Goal: Transaction & Acquisition: Purchase product/service

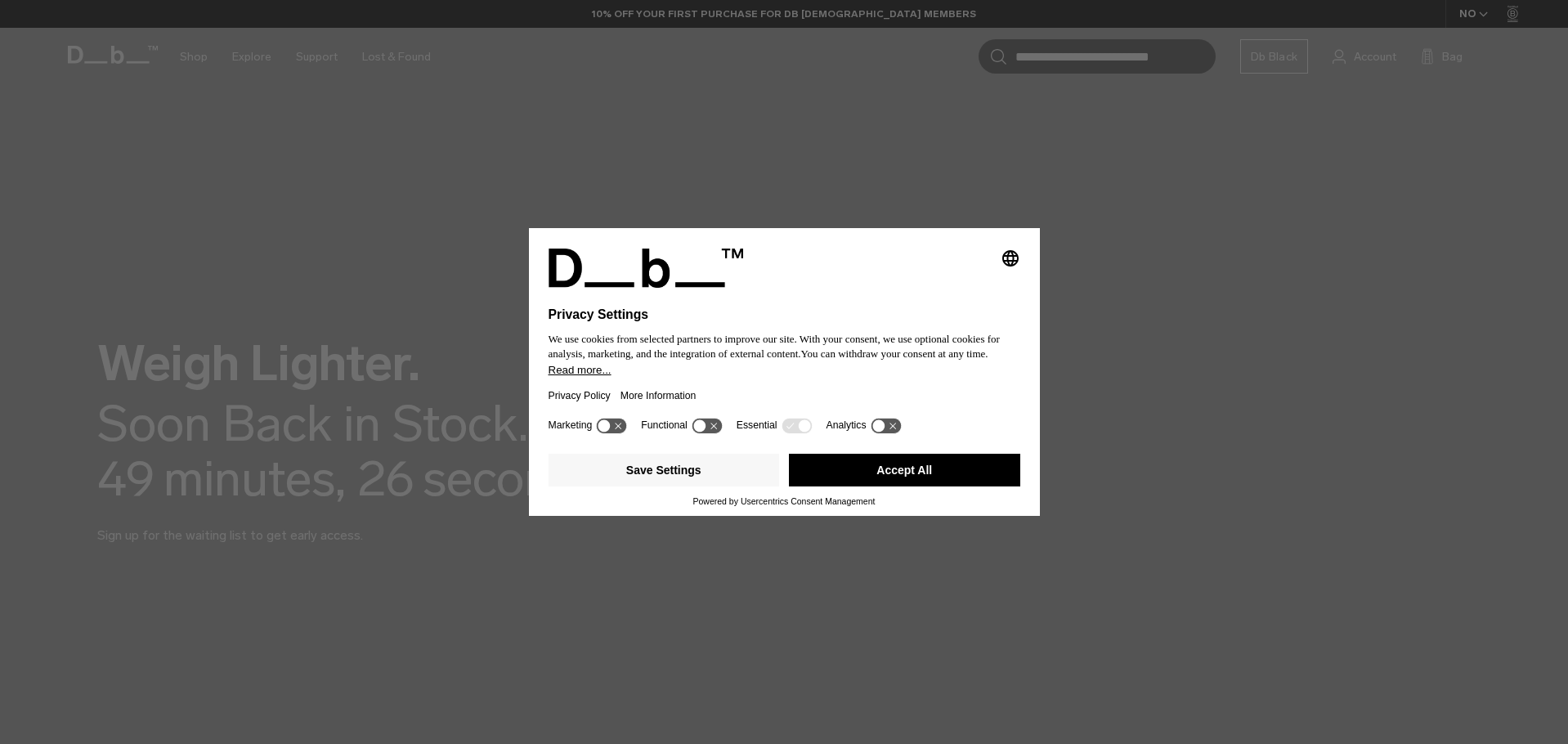
click at [910, 473] on button "Accept All" at bounding box center [904, 470] width 232 height 32
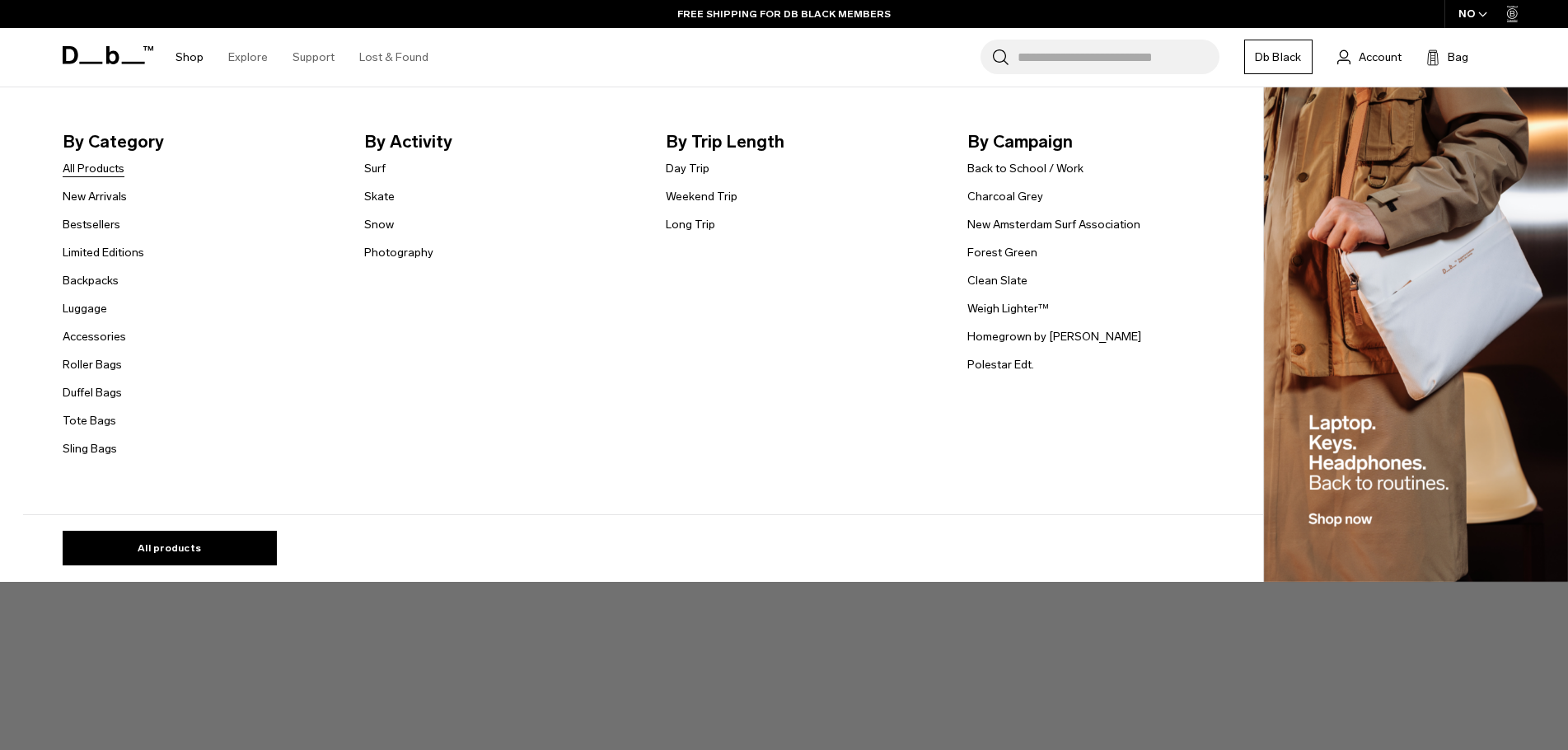
click at [118, 173] on link "All Products" at bounding box center [94, 168] width 62 height 17
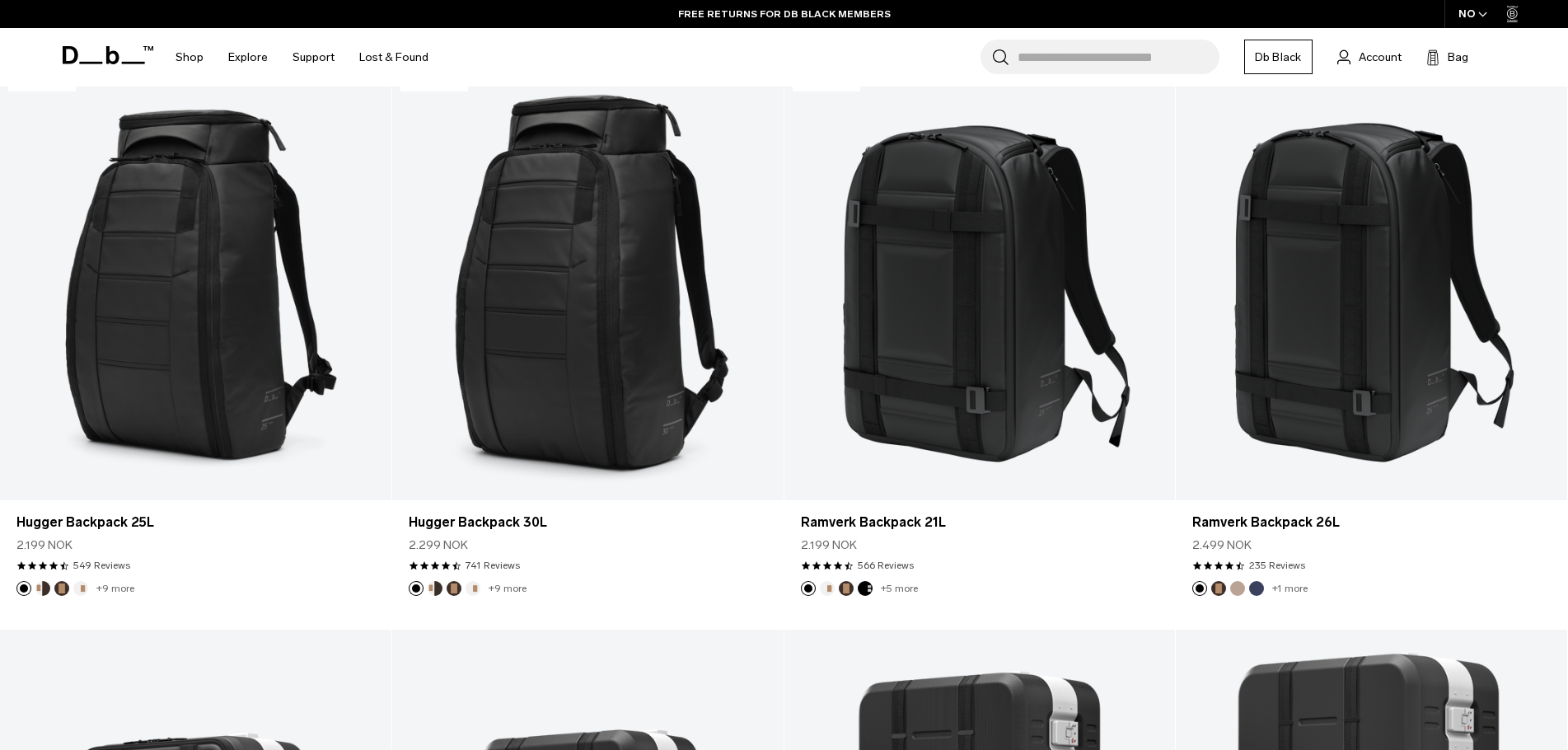
scroll to position [410, 0]
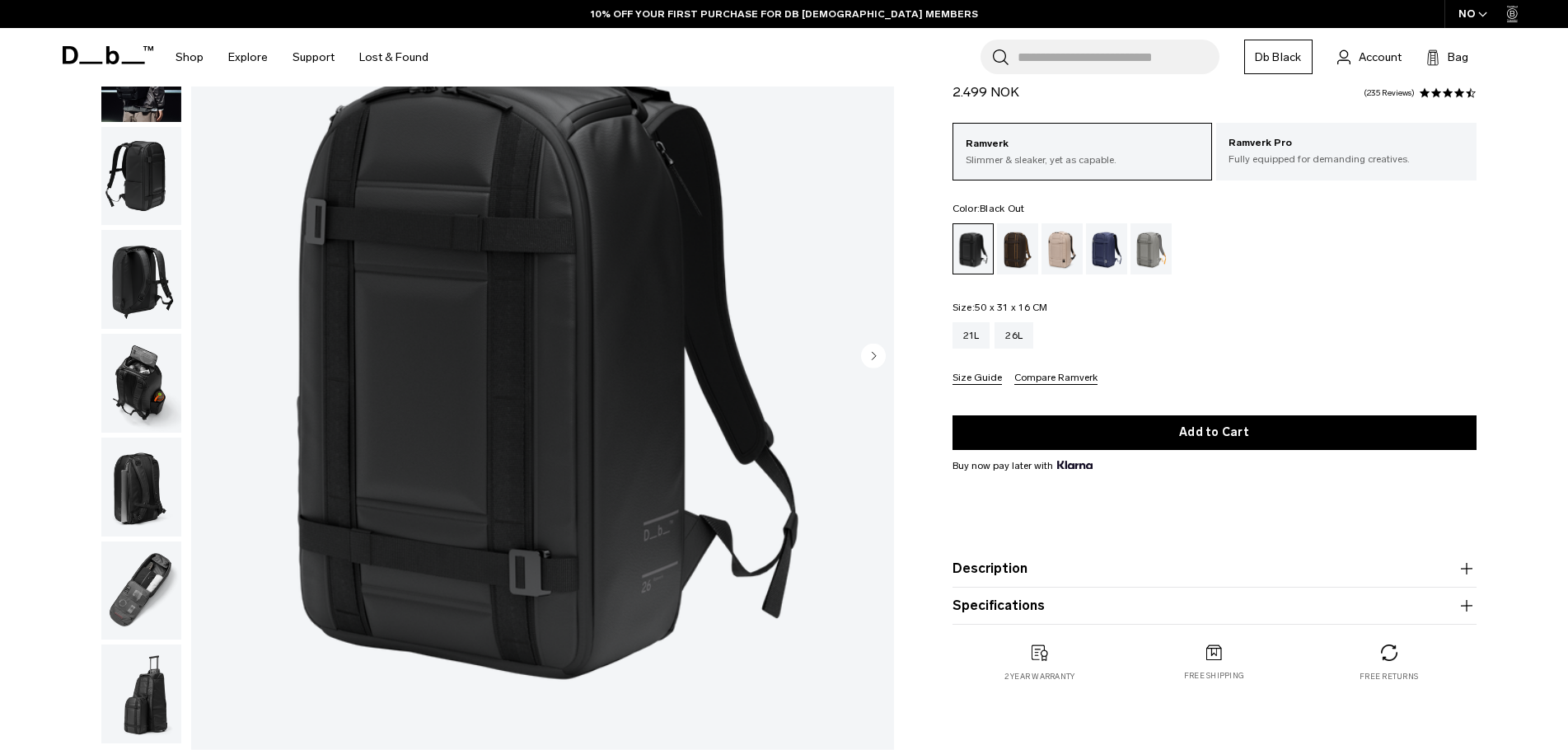
scroll to position [21, 0]
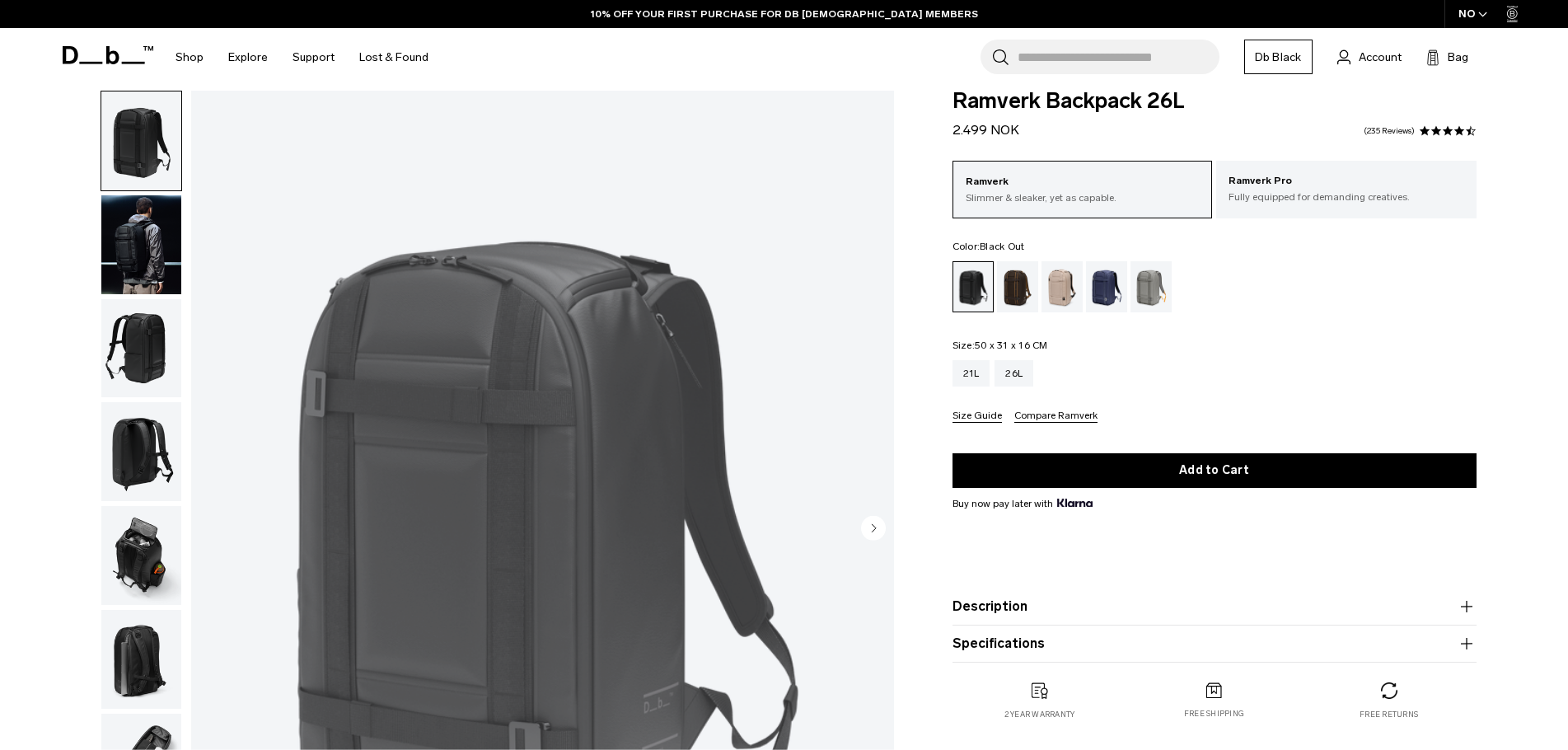
click at [676, 436] on img "1 / 8" at bounding box center [542, 529] width 703 height 877
